Goal: Communication & Community: Ask a question

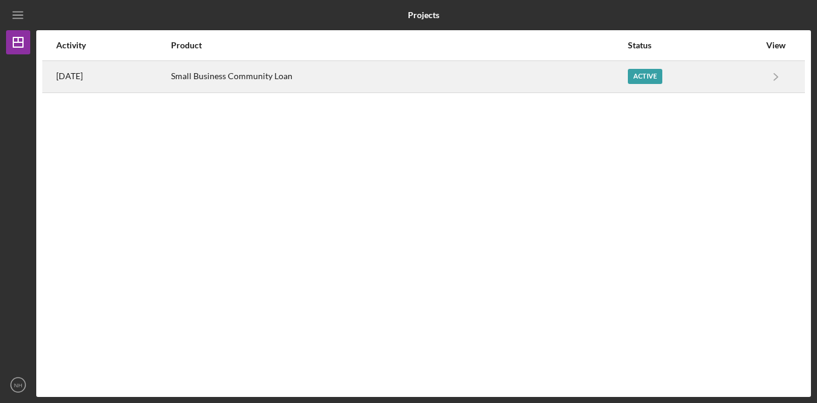
click at [137, 85] on div "[DATE]" at bounding box center [113, 77] width 114 height 30
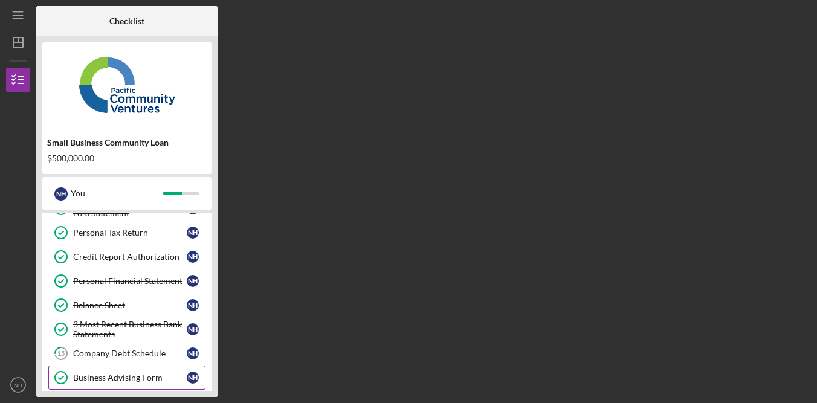
scroll to position [327, 0]
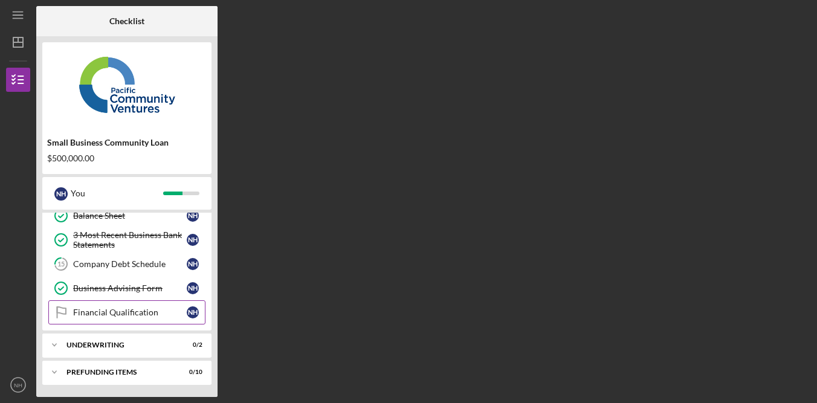
click at [128, 312] on div "Financial Qualification" at bounding box center [130, 313] width 114 height 10
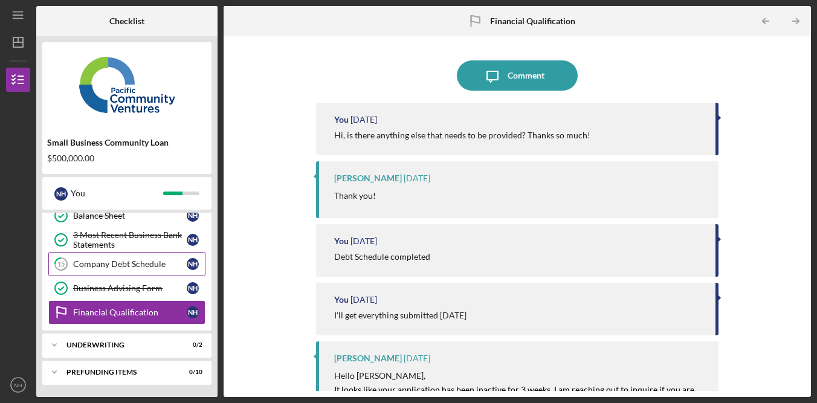
click at [152, 261] on div "Company Debt Schedule" at bounding box center [130, 264] width 114 height 10
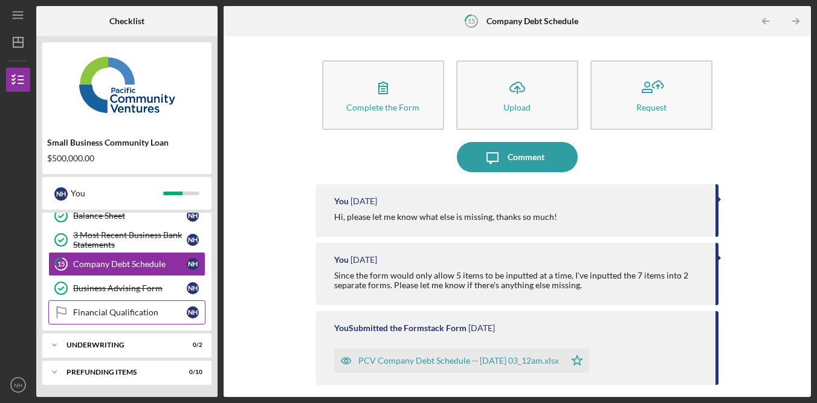
click at [134, 317] on div "Financial Qualification" at bounding box center [130, 313] width 114 height 10
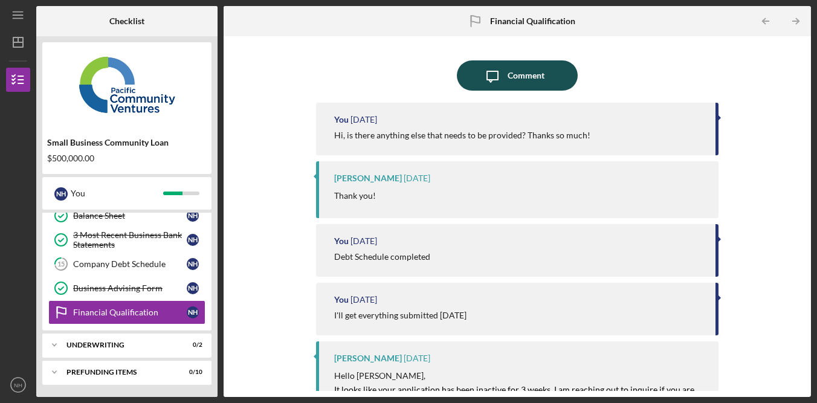
click at [510, 74] on div "Comment" at bounding box center [526, 75] width 37 height 30
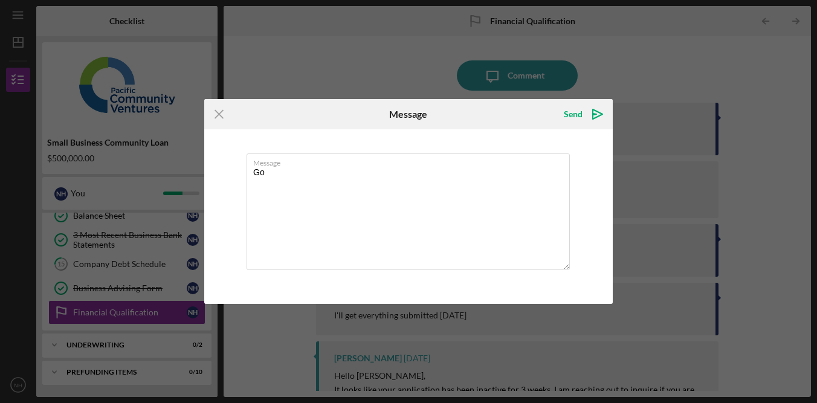
type textarea "G"
type textarea "q"
type textarea "H"
type textarea "Good morning, is there any updates?"
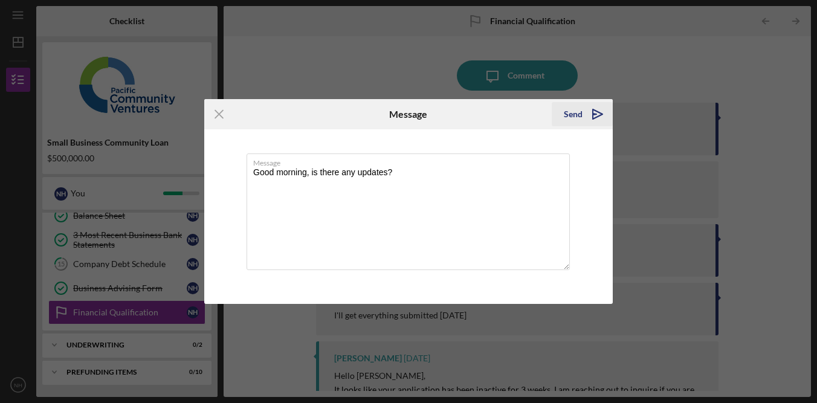
click at [587, 115] on icon "Icon/icon-invite-send" at bounding box center [598, 114] width 30 height 30
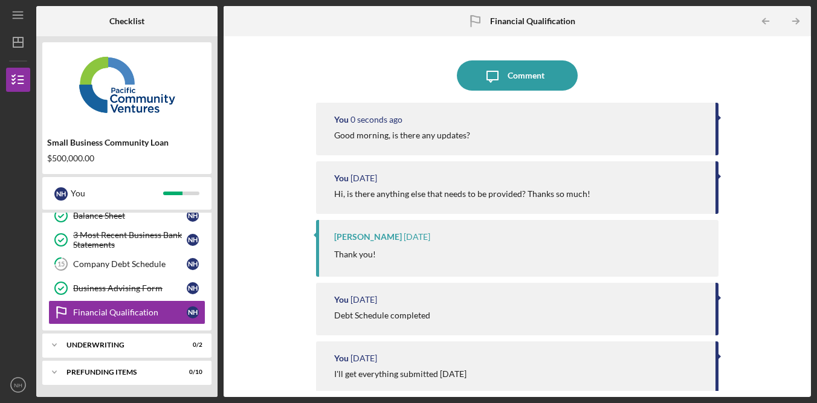
click at [751, 91] on div "Icon/Message Comment You 0 seconds ago Good morning, is there any updates? You …" at bounding box center [517, 216] width 575 height 349
